Goal: Task Accomplishment & Management: Complete application form

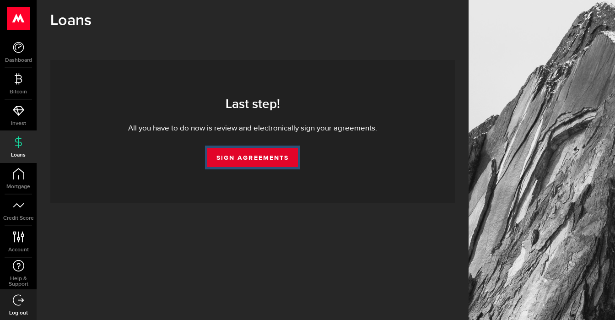
click at [267, 160] on link "Sign Agreements" at bounding box center [252, 157] width 91 height 19
click at [240, 155] on link "Sign Agreements" at bounding box center [252, 157] width 91 height 19
click at [257, 152] on link "Sign Agreements" at bounding box center [252, 157] width 91 height 19
